Goal: Information Seeking & Learning: Learn about a topic

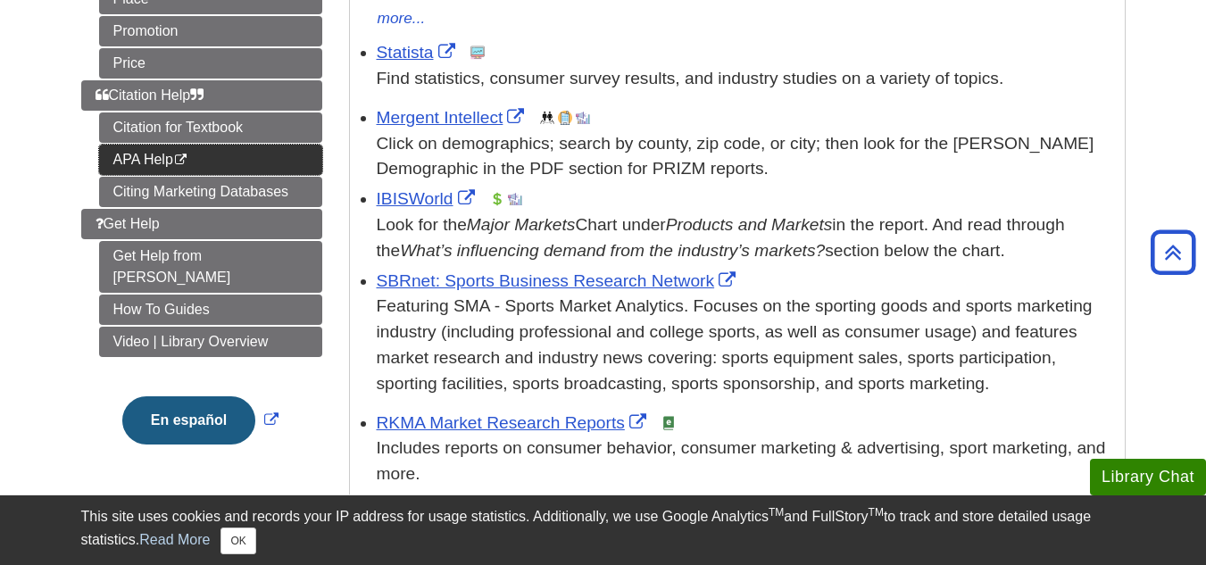
scroll to position [487, 0]
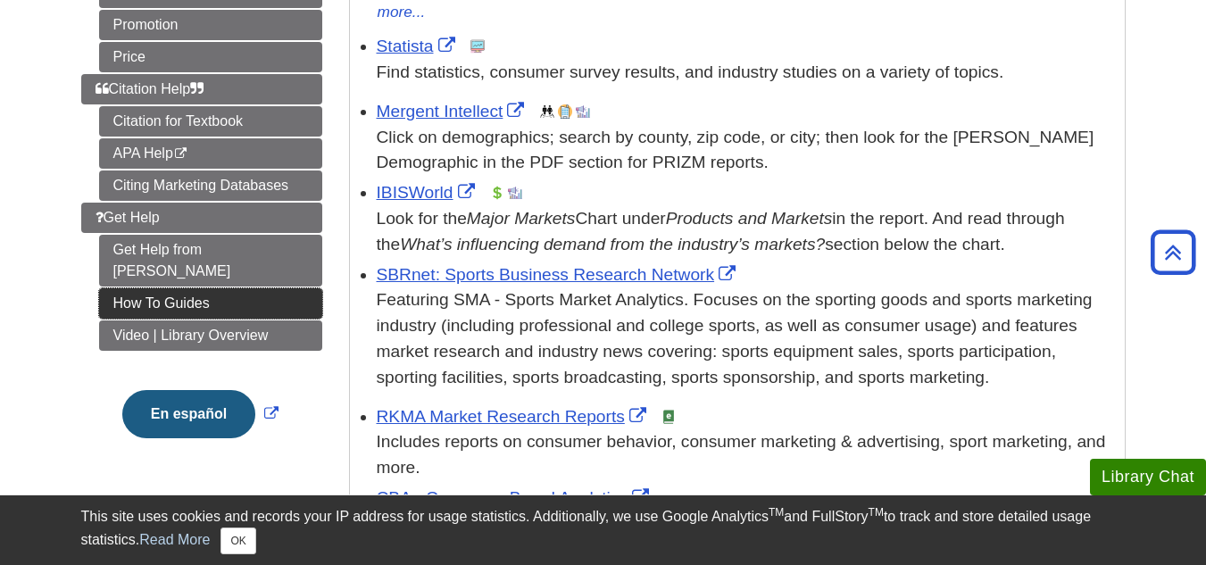
click at [194, 288] on link "How To Guides" at bounding box center [210, 303] width 223 height 30
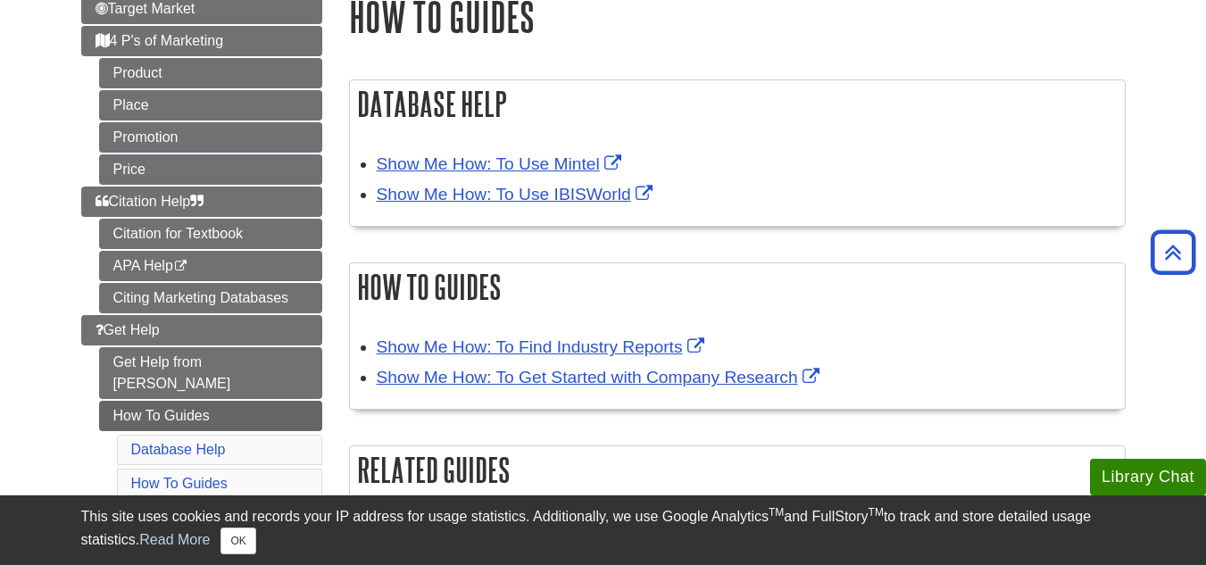
scroll to position [228, 0]
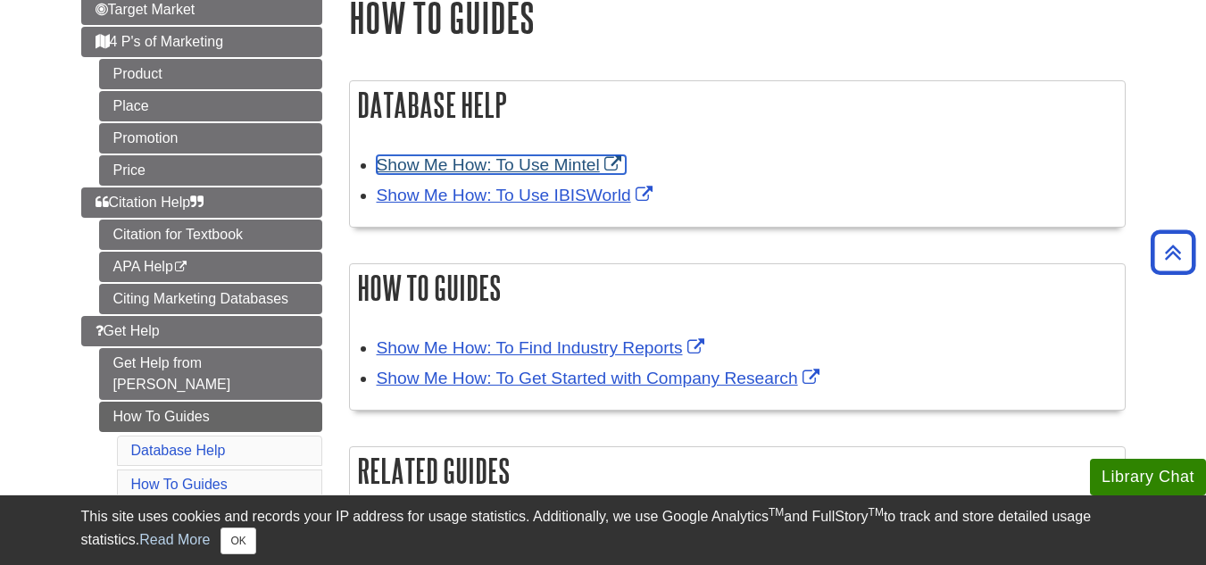
click at [487, 160] on link "Show Me How: To Use Mintel" at bounding box center [501, 164] width 249 height 19
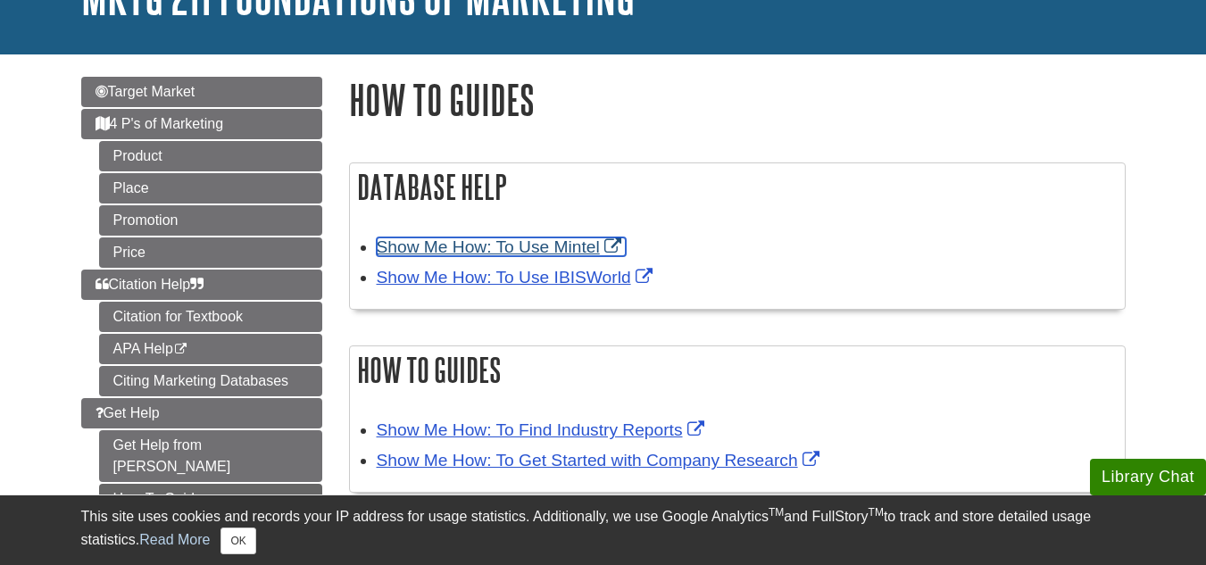
scroll to position [146, 0]
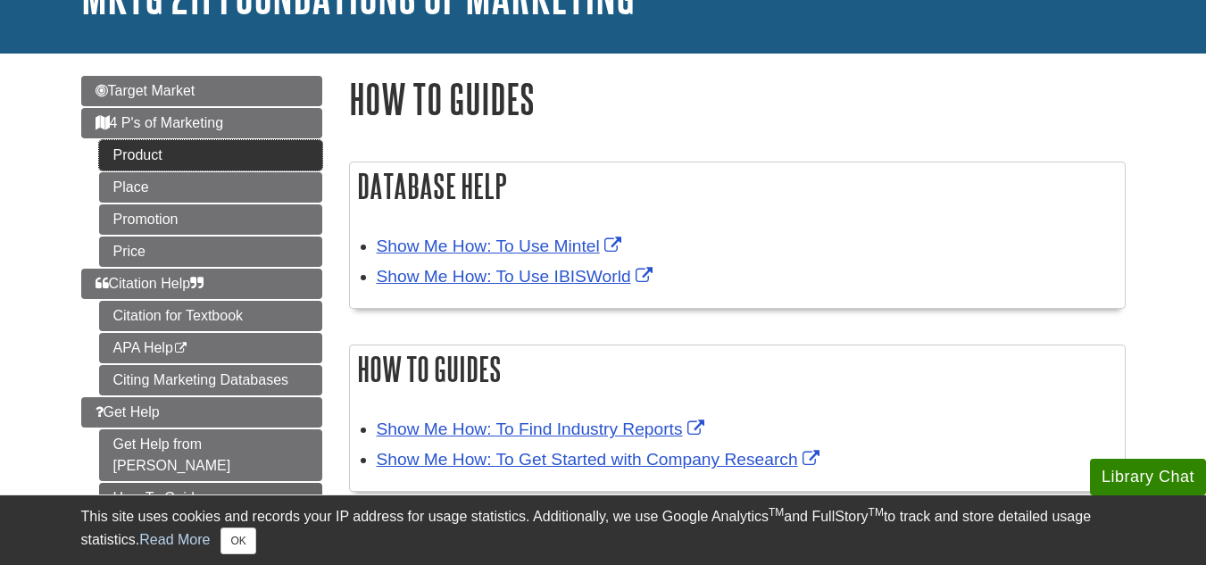
click at [206, 162] on link "Product" at bounding box center [210, 155] width 223 height 30
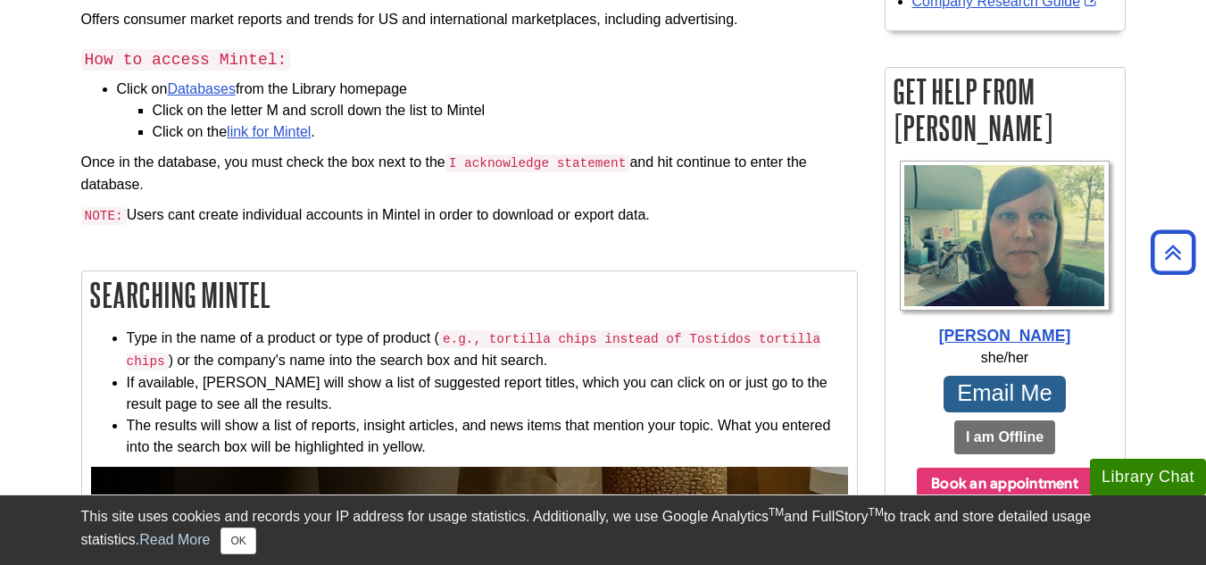
scroll to position [417, 0]
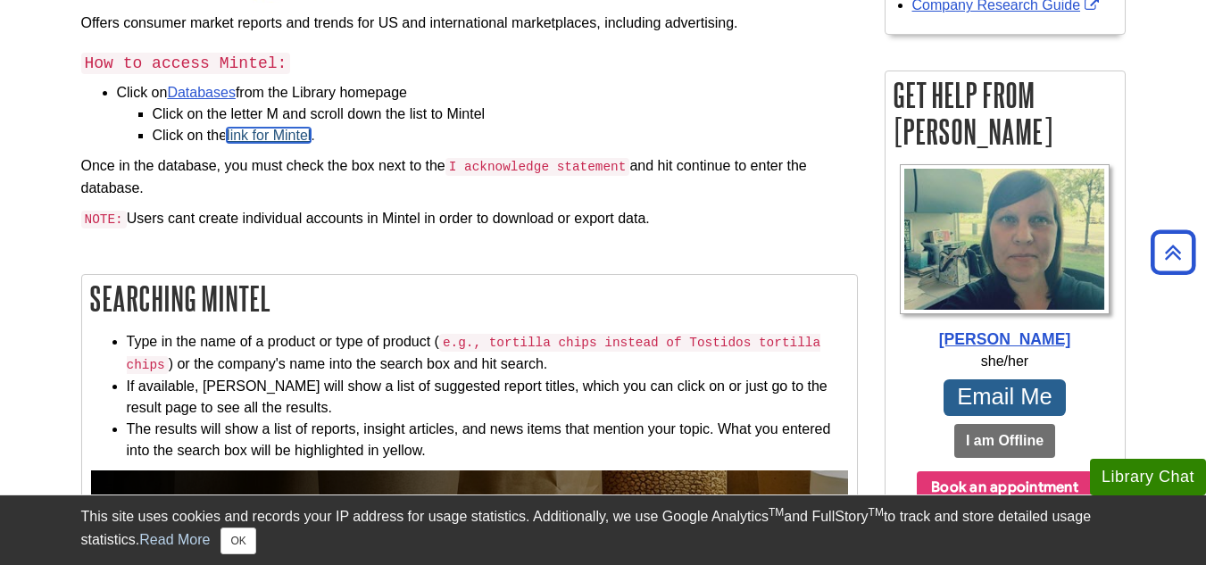
click at [298, 136] on link "link for Mintel" at bounding box center [269, 135] width 84 height 15
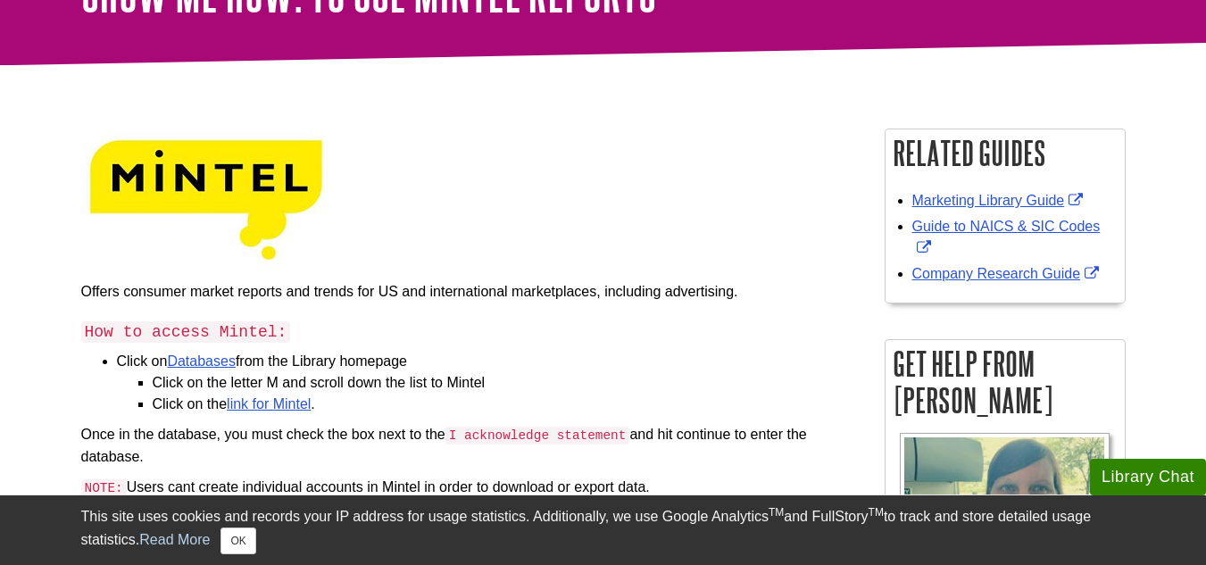
scroll to position [149, 0]
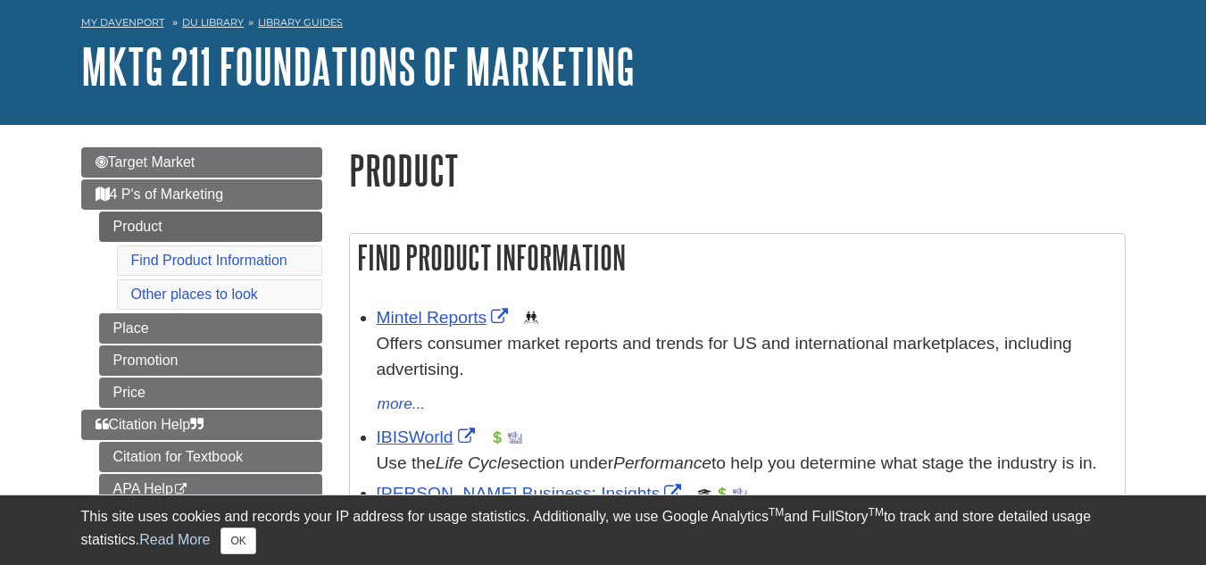
scroll to position [76, 0]
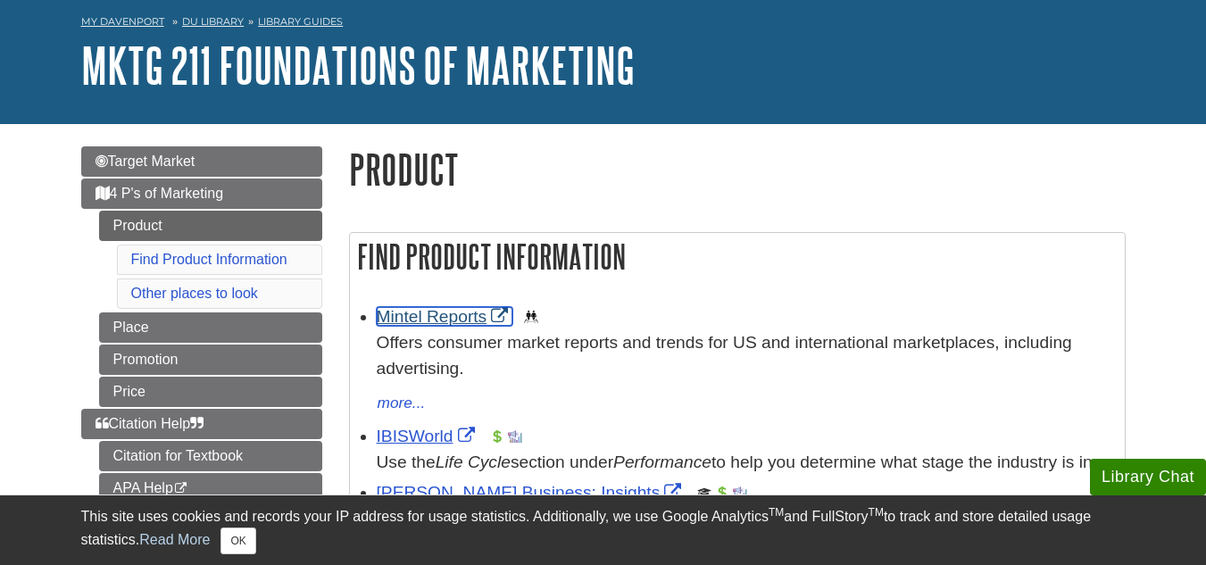
click at [435, 318] on link "Mintel Reports" at bounding box center [445, 316] width 137 height 19
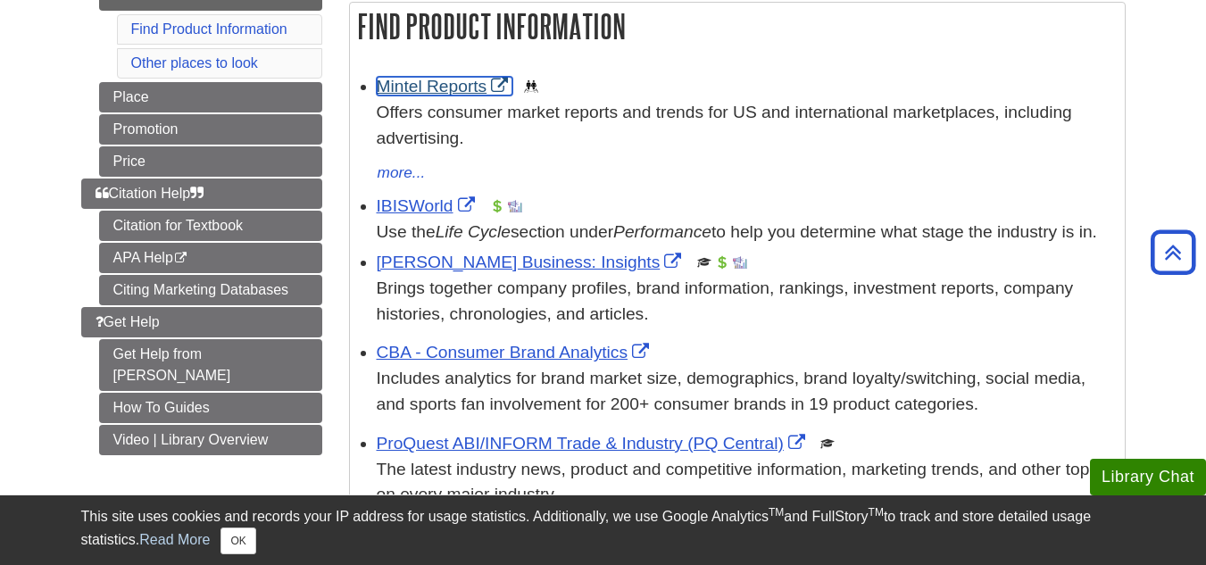
scroll to position [305, 0]
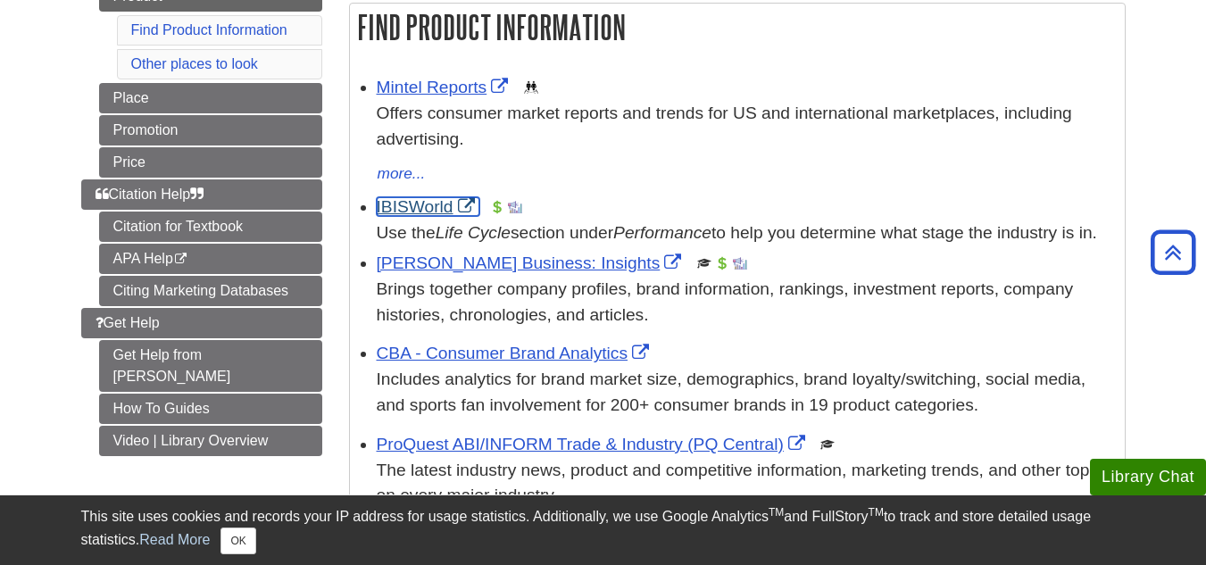
click at [430, 209] on link "IBISWorld" at bounding box center [428, 206] width 103 height 19
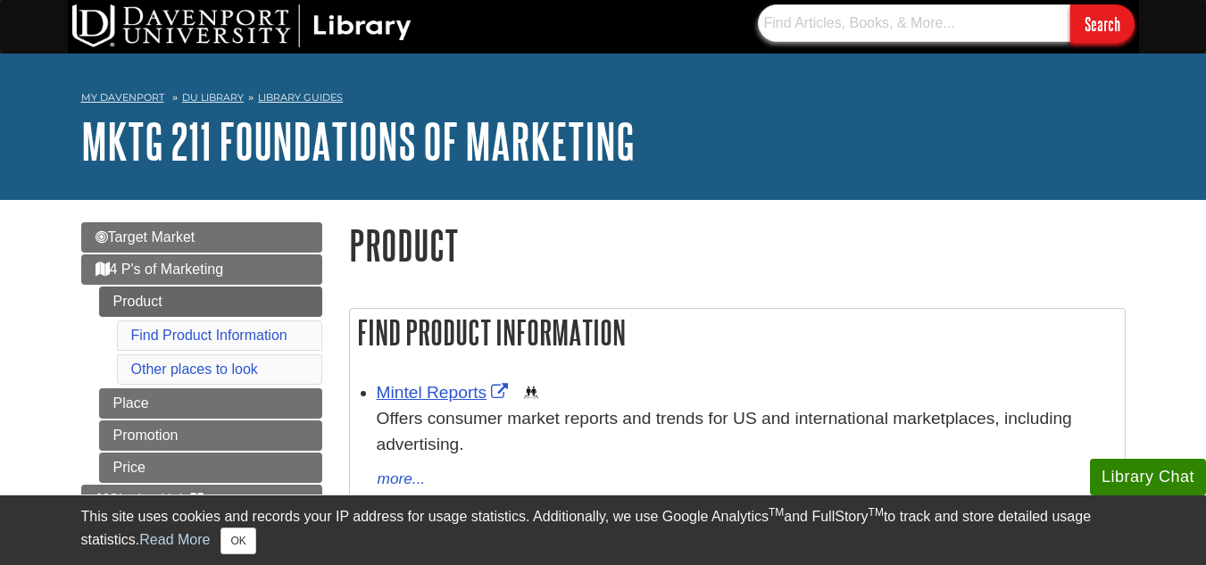
click at [858, 24] on input "text" at bounding box center [914, 22] width 312 height 37
type input "statista"
click at [1070, 4] on input "Search" at bounding box center [1102, 23] width 64 height 38
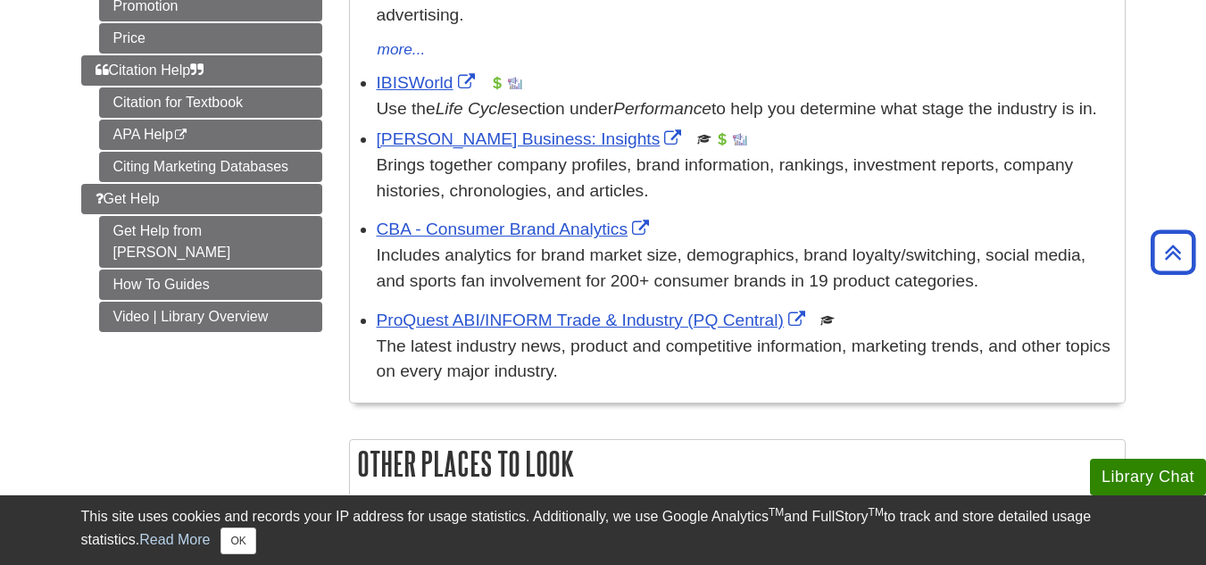
scroll to position [430, 0]
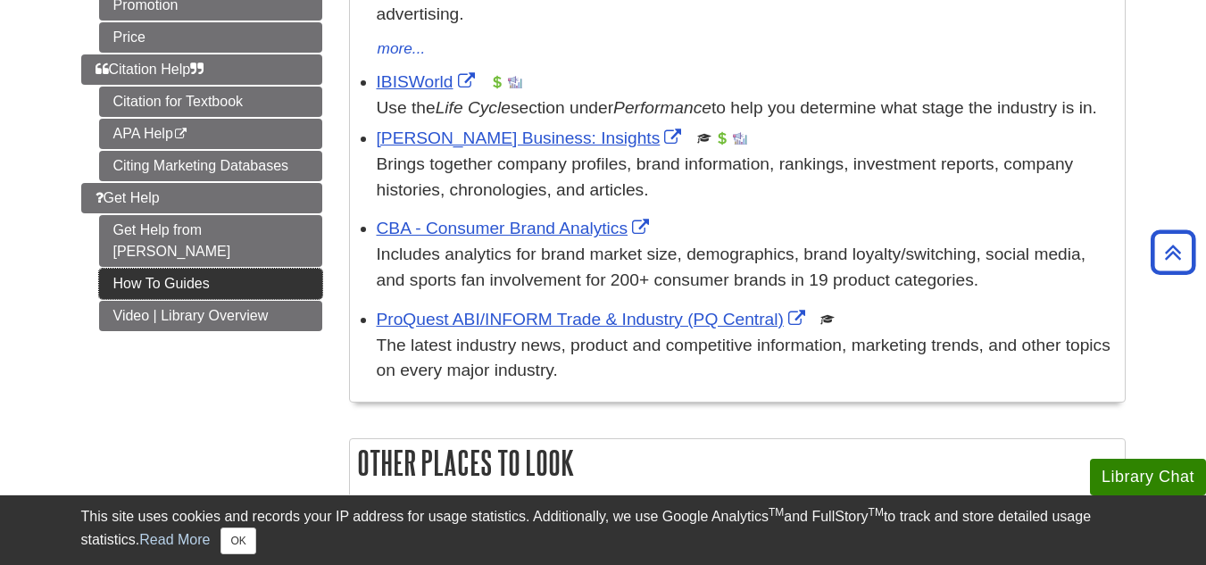
click at [181, 269] on link "How To Guides" at bounding box center [210, 284] width 223 height 30
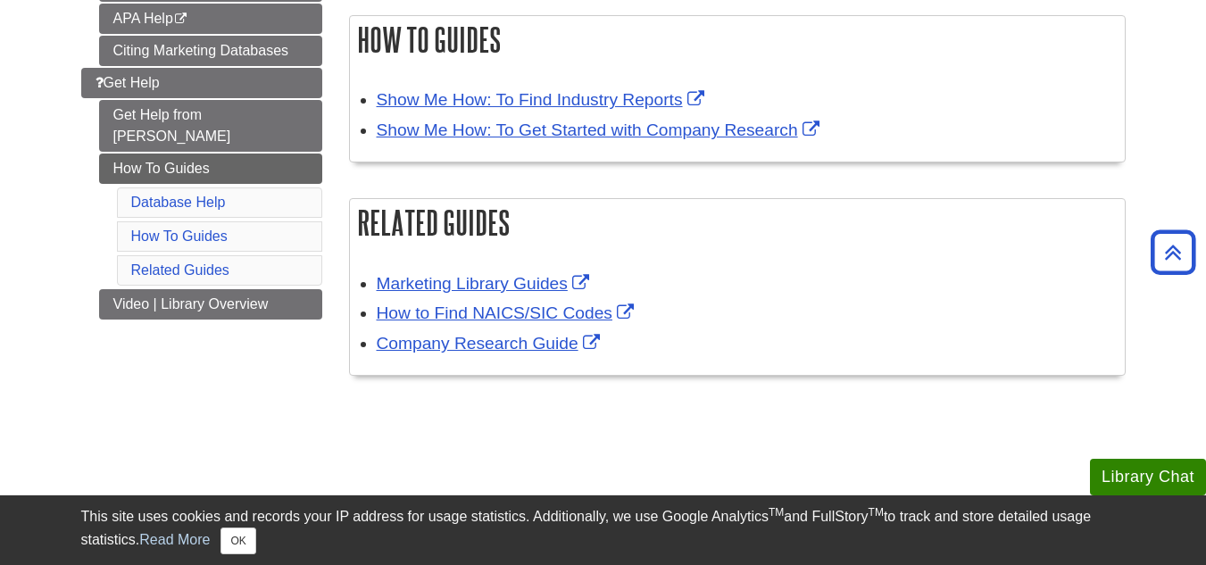
scroll to position [477, 0]
click at [186, 194] on link "Database Help" at bounding box center [178, 201] width 95 height 15
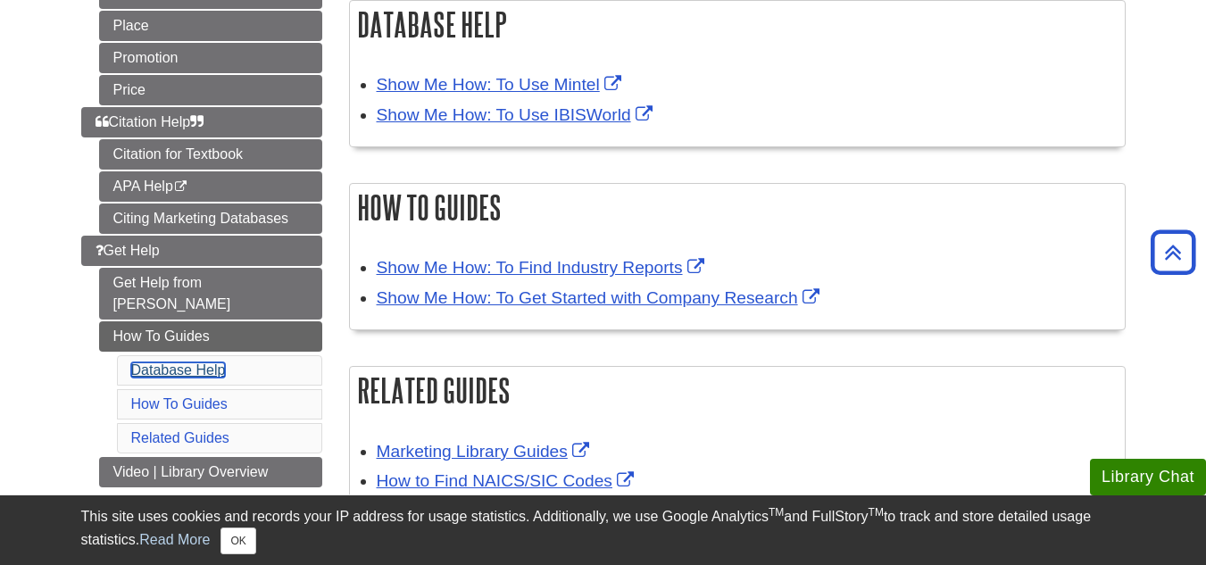
click at [204, 362] on link "Database Help" at bounding box center [178, 369] width 95 height 15
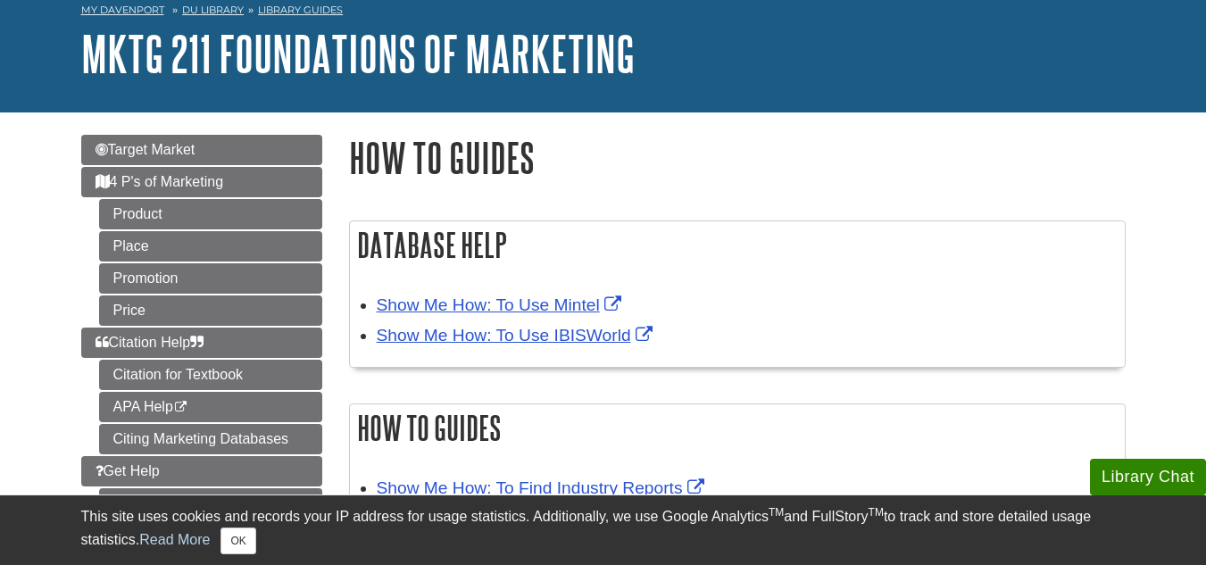
scroll to position [102, 0]
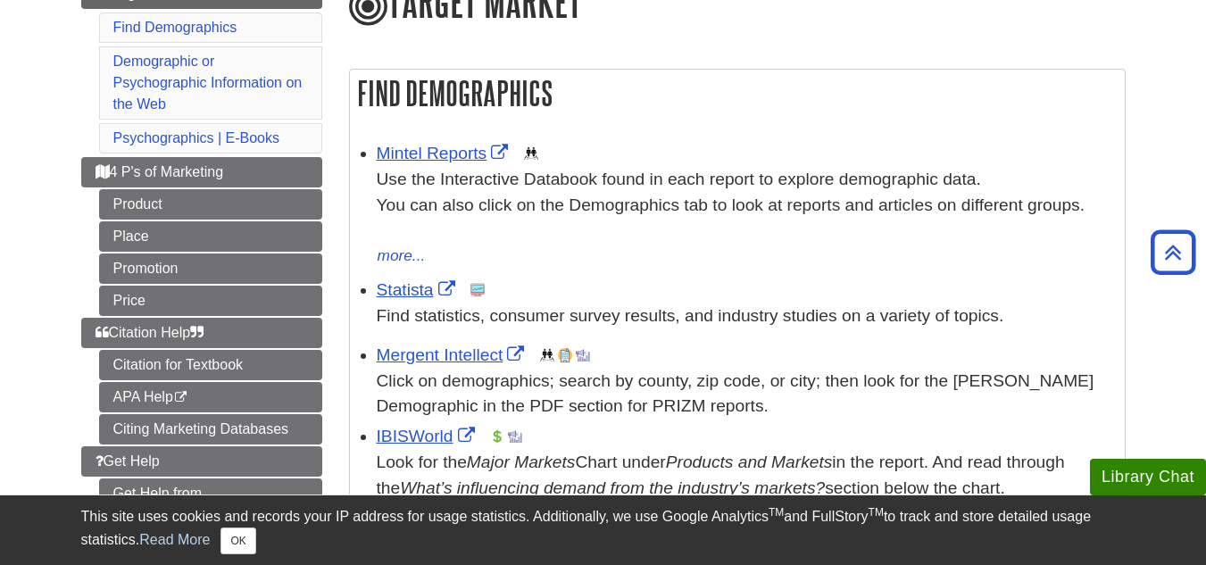
scroll to position [241, 0]
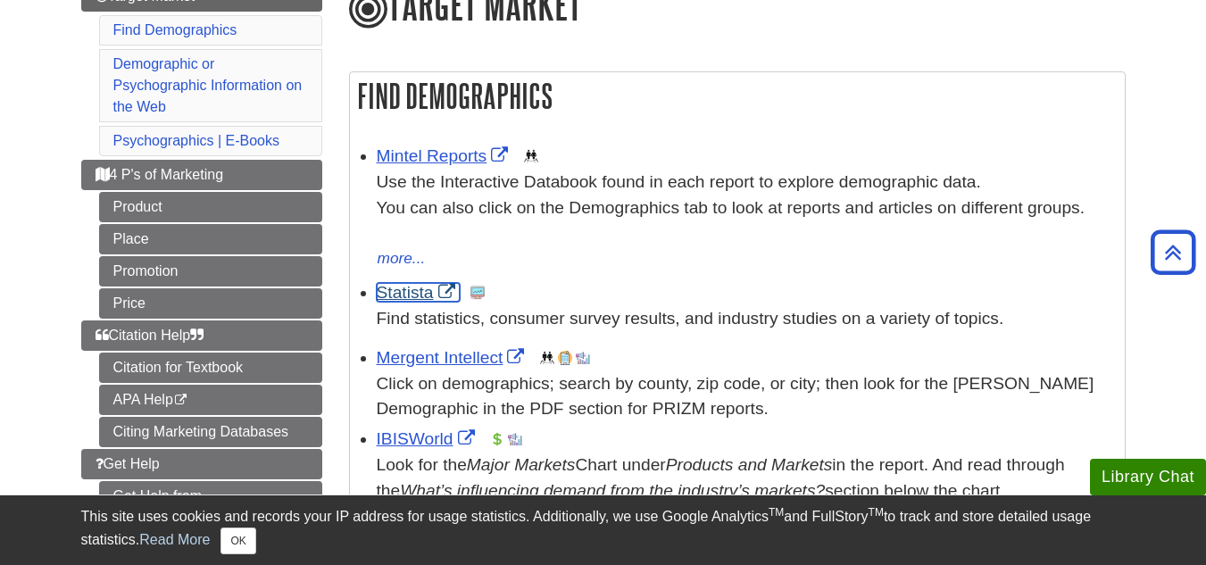
click at [414, 299] on link "Statista" at bounding box center [418, 292] width 83 height 19
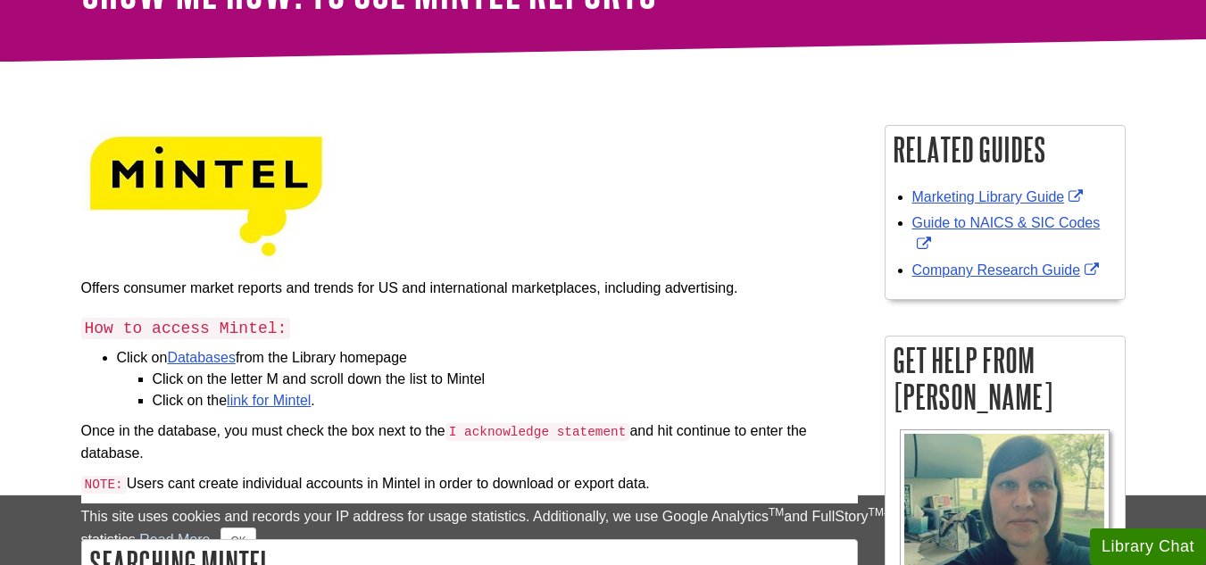
scroll to position [149, 0]
